Goal: Task Accomplishment & Management: Complete application form

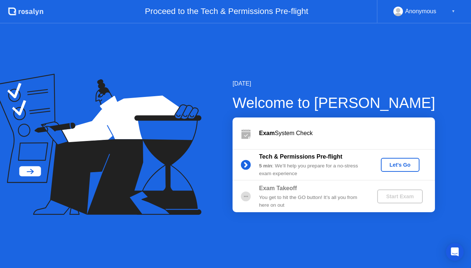
click at [401, 163] on div "Let's Go" at bounding box center [399, 165] width 33 height 6
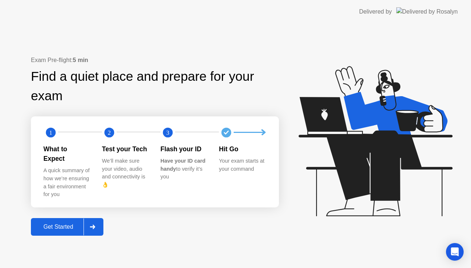
click at [62, 228] on button "Get Started" at bounding box center [67, 227] width 72 height 18
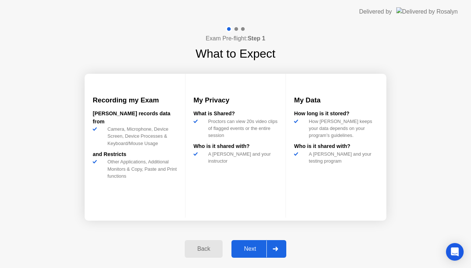
click at [252, 247] on div "Next" at bounding box center [249, 249] width 33 height 7
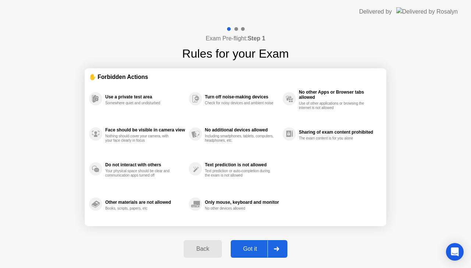
click at [251, 246] on div "Got it" at bounding box center [250, 249] width 35 height 7
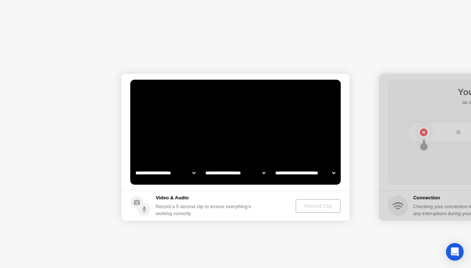
select select "**********"
select select "*******"
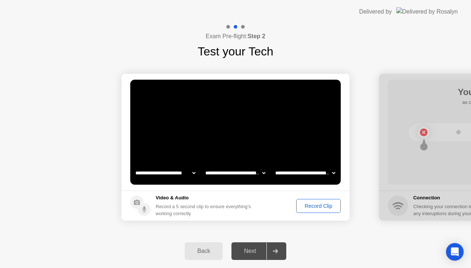
click at [250, 250] on div "Next" at bounding box center [249, 251] width 33 height 7
click at [322, 207] on div "Record Clip" at bounding box center [318, 206] width 39 height 6
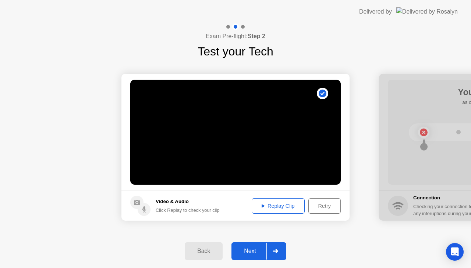
click at [250, 250] on div "Next" at bounding box center [249, 251] width 33 height 7
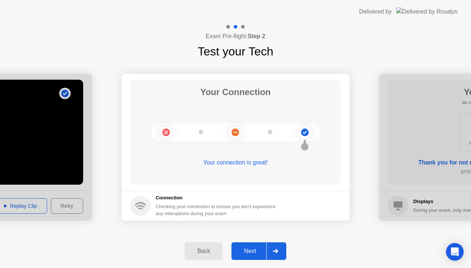
click at [247, 251] on div "Next" at bounding box center [249, 251] width 33 height 7
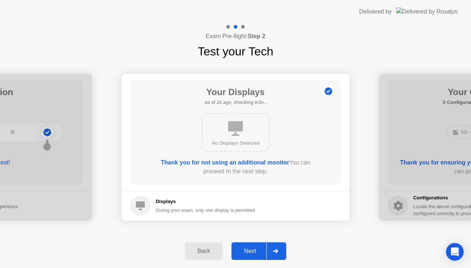
click at [253, 251] on div "Next" at bounding box center [249, 251] width 33 height 7
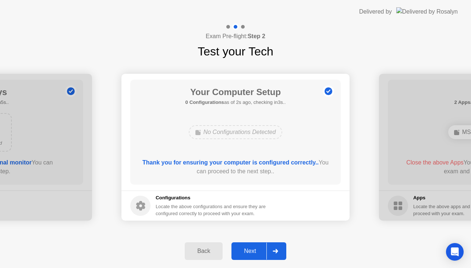
click at [253, 251] on div "Next" at bounding box center [249, 251] width 33 height 7
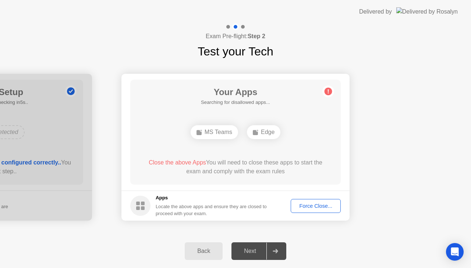
click at [316, 205] on div "Force Close..." at bounding box center [315, 206] width 45 height 6
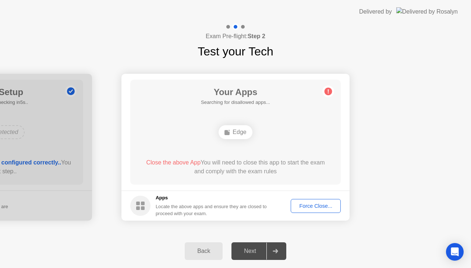
click at [321, 205] on div "Force Close..." at bounding box center [315, 206] width 45 height 6
click at [303, 203] on div "Force Close..." at bounding box center [315, 206] width 45 height 6
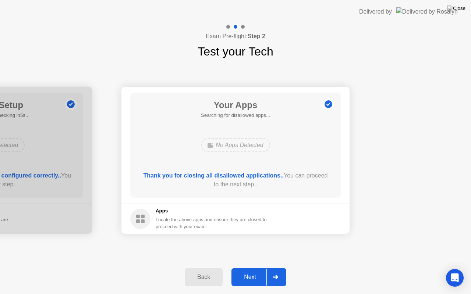
click at [253, 268] on div "Next" at bounding box center [249, 277] width 33 height 7
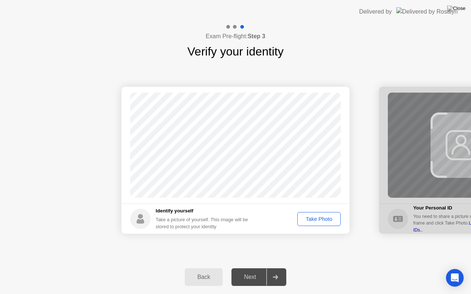
click at [318, 220] on div "Take Photo" at bounding box center [319, 219] width 38 height 6
click at [250, 268] on div "Next" at bounding box center [249, 277] width 33 height 7
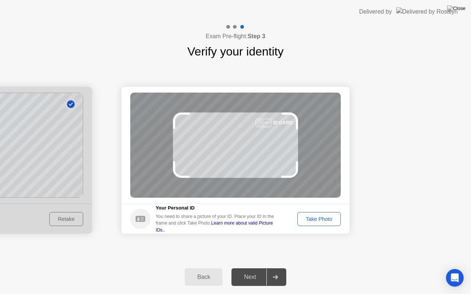
click at [319, 219] on div "Take Photo" at bounding box center [319, 219] width 38 height 6
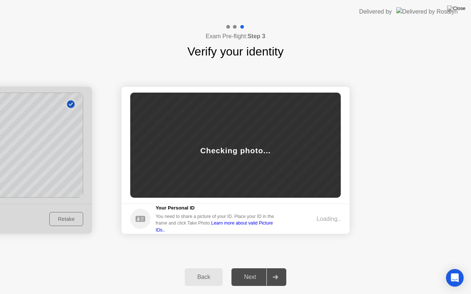
click at [319, 219] on div "Loading.." at bounding box center [328, 219] width 24 height 9
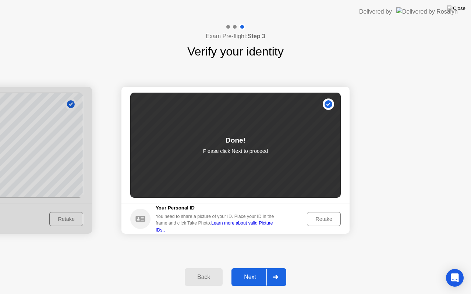
click at [249, 268] on div "Next" at bounding box center [249, 277] width 33 height 7
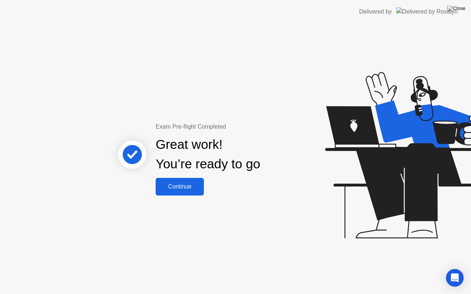
click at [178, 187] on div "Continue" at bounding box center [180, 186] width 44 height 7
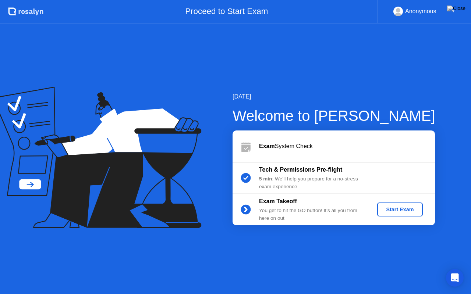
click at [404, 209] on div "Start Exam" at bounding box center [399, 210] width 39 height 6
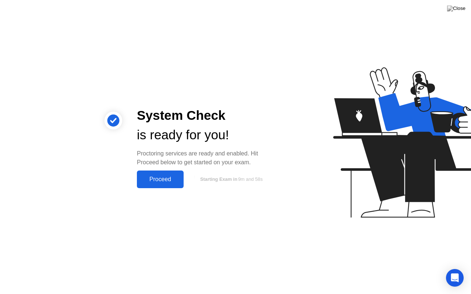
click at [164, 181] on div "Proceed" at bounding box center [160, 179] width 42 height 7
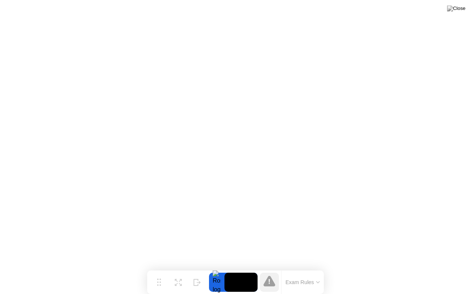
drag, startPoint x: 305, startPoint y: 283, endPoint x: 259, endPoint y: 281, distance: 46.0
click at [256, 268] on div "Move Expand Hide Exam Rules" at bounding box center [235, 283] width 176 height 24
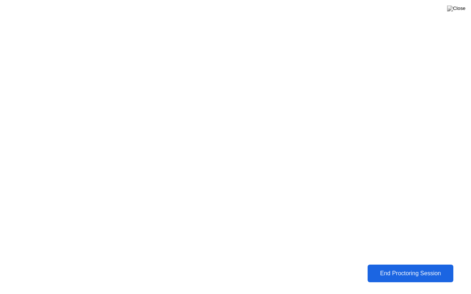
click at [399, 268] on div "End Proctoring Session" at bounding box center [410, 273] width 82 height 7
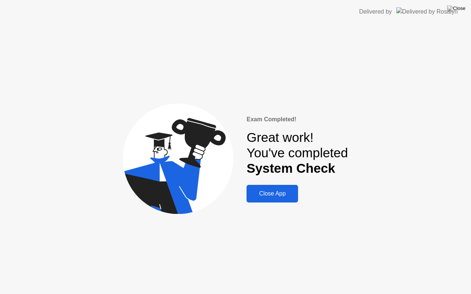
click at [272, 192] on div "Close App" at bounding box center [272, 193] width 47 height 7
